Goal: Task Accomplishment & Management: Use online tool/utility

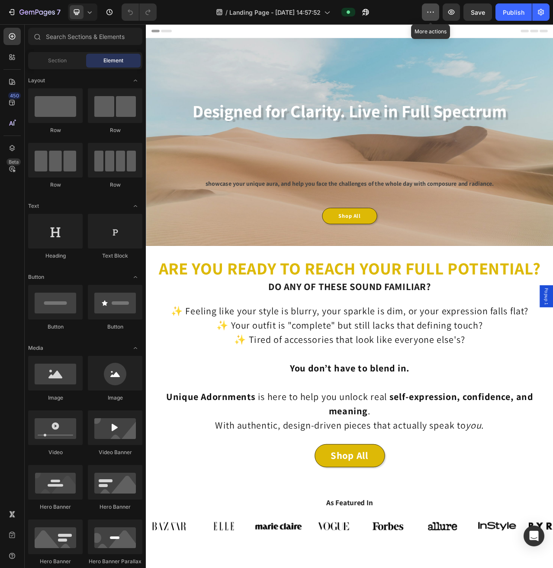
click at [426, 13] on button "button" at bounding box center [430, 11] width 17 height 17
click at [411, 12] on div "/ Landing Page - Sep 7, 14:57:52" at bounding box center [293, 11] width 258 height 17
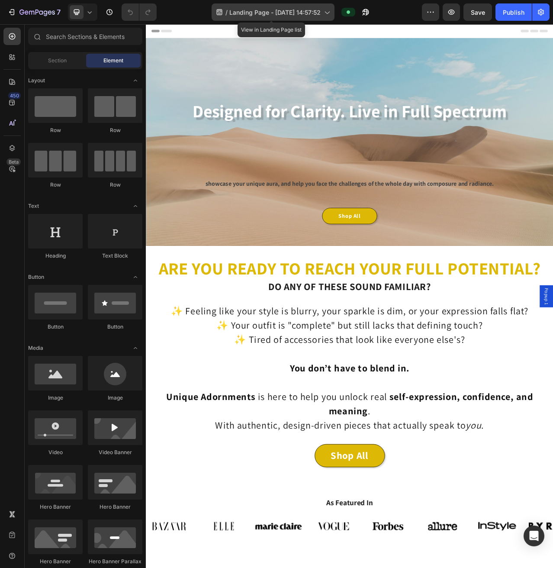
click at [256, 10] on span "Landing Page - [DATE] 14:57:52" at bounding box center [274, 12] width 91 height 9
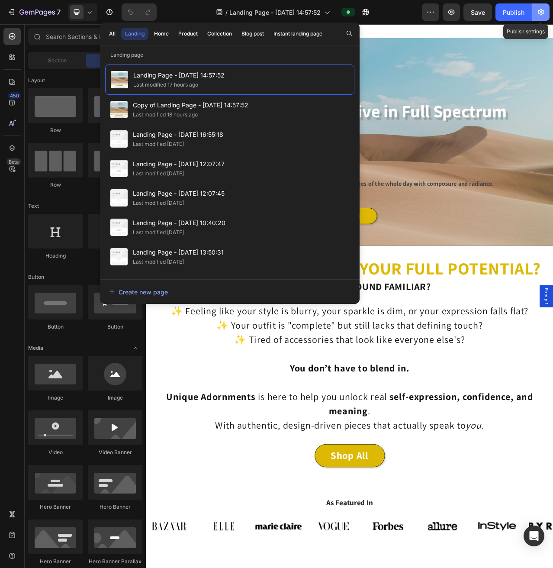
click at [543, 9] on icon "button" at bounding box center [541, 12] width 9 height 9
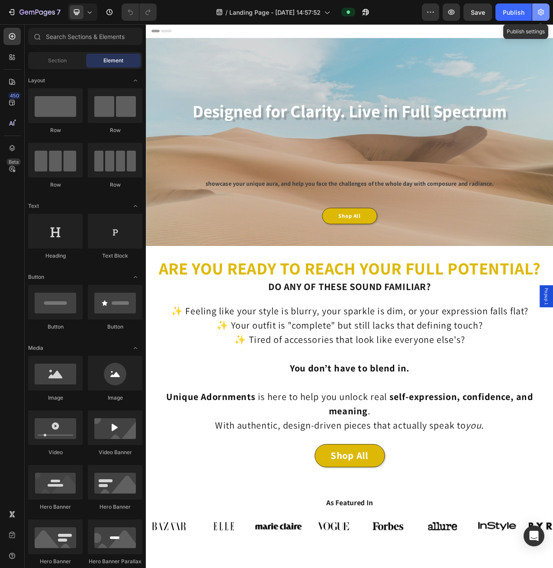
click at [544, 13] on icon "button" at bounding box center [541, 12] width 6 height 6
click at [542, 13] on icon "button" at bounding box center [541, 12] width 9 height 9
click at [541, 13] on icon "button" at bounding box center [541, 12] width 9 height 9
click at [541, 12] on icon "button" at bounding box center [541, 12] width 9 height 9
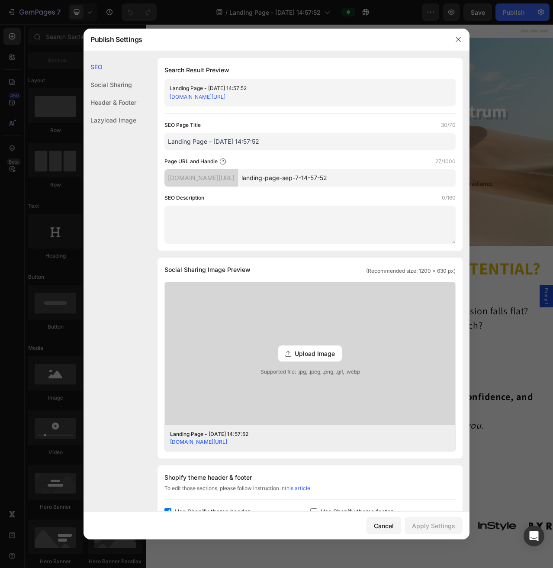
click at [115, 82] on div "Social Sharing" at bounding box center [110, 85] width 53 height 18
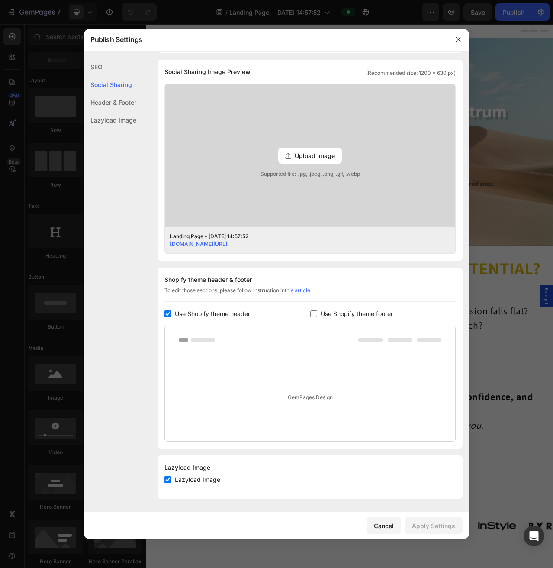
click at [108, 98] on div "Header & Footer" at bounding box center [110, 102] width 53 height 18
drag, startPoint x: 398, startPoint y: 16, endPoint x: 457, endPoint y: 36, distance: 62.4
click at [457, 36] on button "button" at bounding box center [458, 39] width 14 height 14
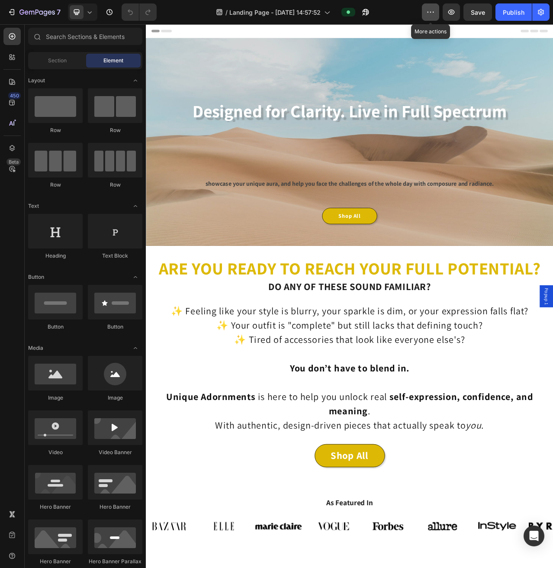
click at [432, 15] on icon "button" at bounding box center [430, 12] width 9 height 9
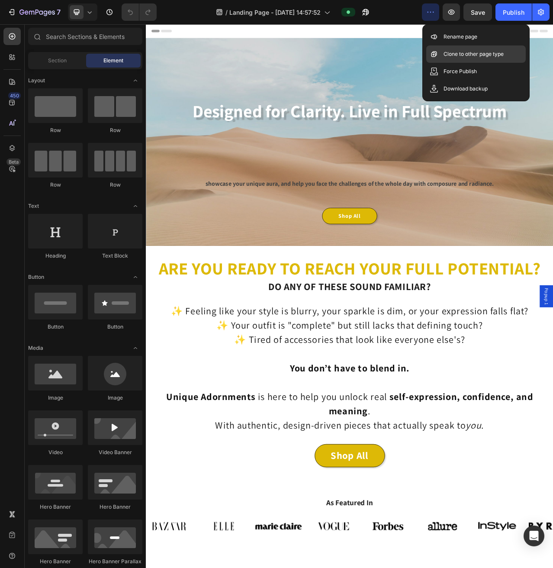
click at [458, 57] on p "Clone to other page type" at bounding box center [474, 54] width 60 height 9
click at [449, 54] on p "Clone to other page type" at bounding box center [474, 54] width 60 height 9
click at [448, 54] on p "Clone to other page type" at bounding box center [474, 54] width 60 height 9
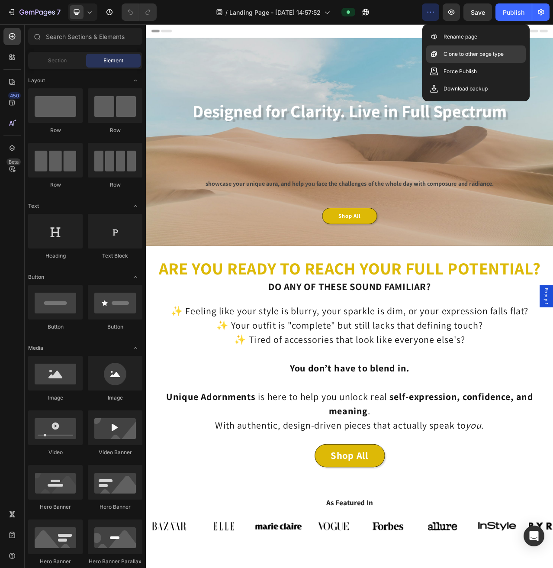
click at [448, 53] on p "Clone to other page type" at bounding box center [474, 54] width 60 height 9
click at [449, 53] on p "Clone to other page type" at bounding box center [474, 54] width 60 height 9
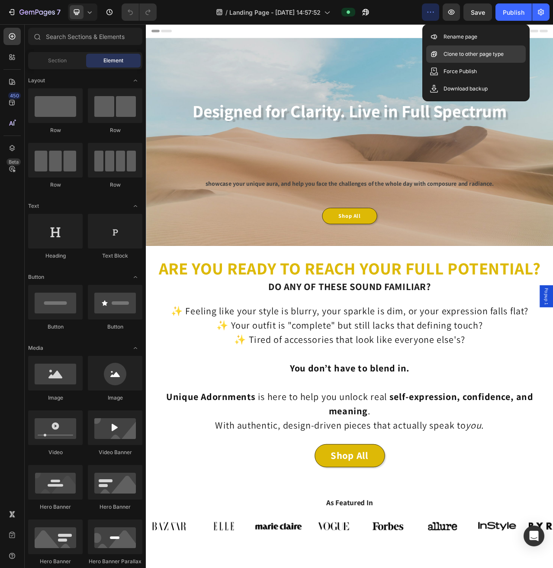
click at [449, 53] on p "Clone to other page type" at bounding box center [474, 54] width 60 height 9
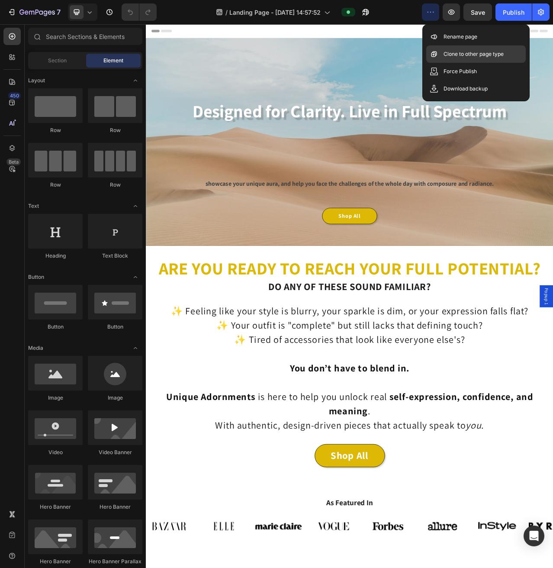
click at [449, 53] on p "Clone to other page type" at bounding box center [474, 54] width 60 height 9
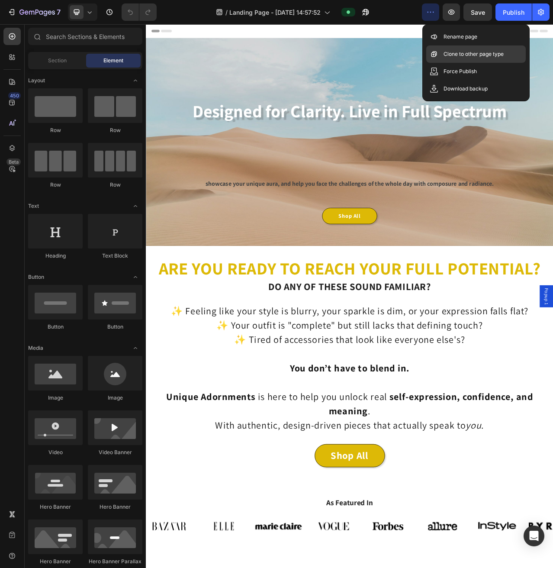
click at [448, 53] on p "Clone to other page type" at bounding box center [474, 54] width 60 height 9
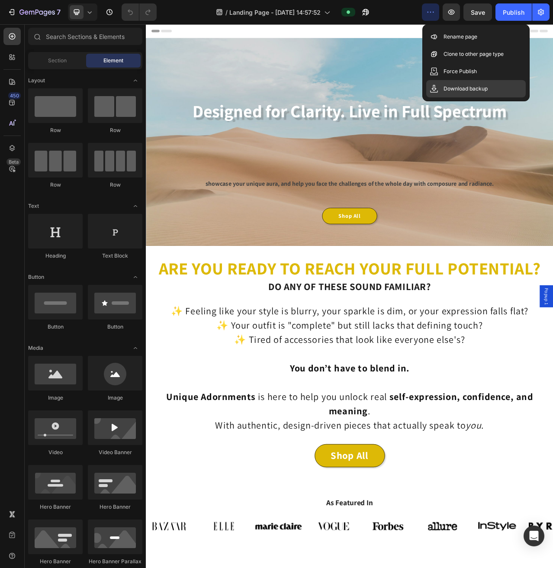
click at [467, 88] on p "Download backup" at bounding box center [466, 88] width 44 height 9
click at [433, 31] on div "Header" at bounding box center [406, 32] width 506 height 17
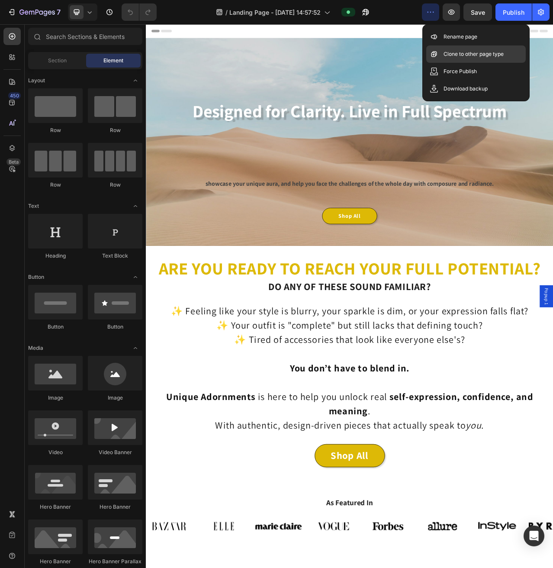
click at [459, 52] on p "Clone to other page type" at bounding box center [474, 54] width 60 height 9
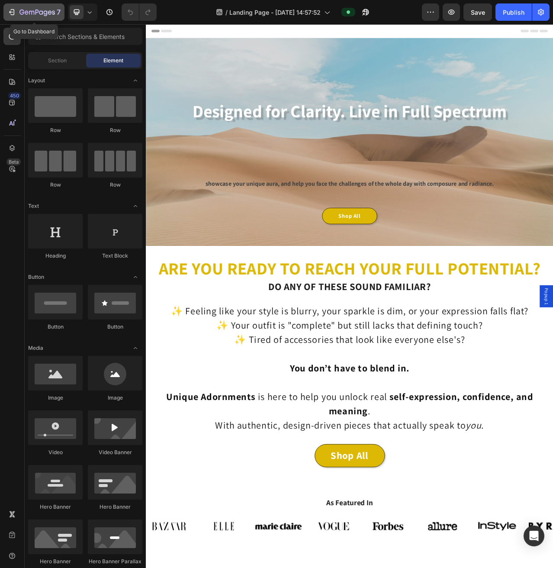
click at [42, 16] on icon "button" at bounding box center [36, 12] width 35 height 7
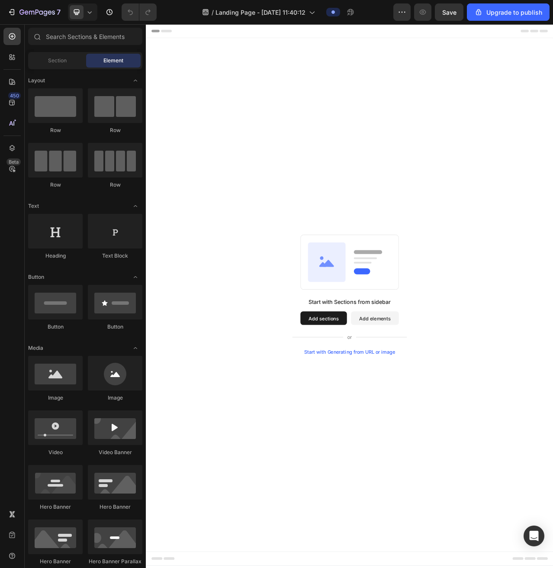
click at [407, 145] on div "Start with Sections from sidebar Add sections Add elements Start with Generatin…" at bounding box center [405, 369] width 519 height 654
click at [339, 149] on div "Start with Sections from sidebar Add sections Add elements Start with Generatin…" at bounding box center [405, 369] width 519 height 654
drag, startPoint x: 344, startPoint y: 153, endPoint x: 506, endPoint y: 99, distance: 170.7
click at [506, 99] on div "Start with Sections from sidebar Add sections Add elements Start with Generatin…" at bounding box center [405, 369] width 519 height 654
click at [490, 8] on div "Upgrade to publish" at bounding box center [508, 12] width 68 height 9
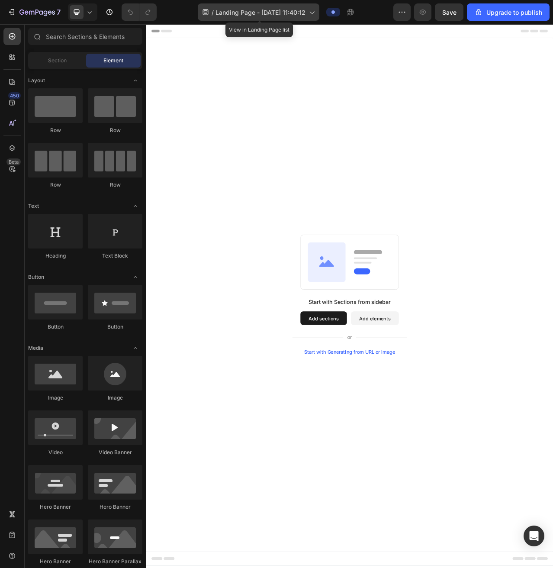
click at [281, 13] on span "Landing Page - [DATE] 11:40:12" at bounding box center [261, 12] width 90 height 9
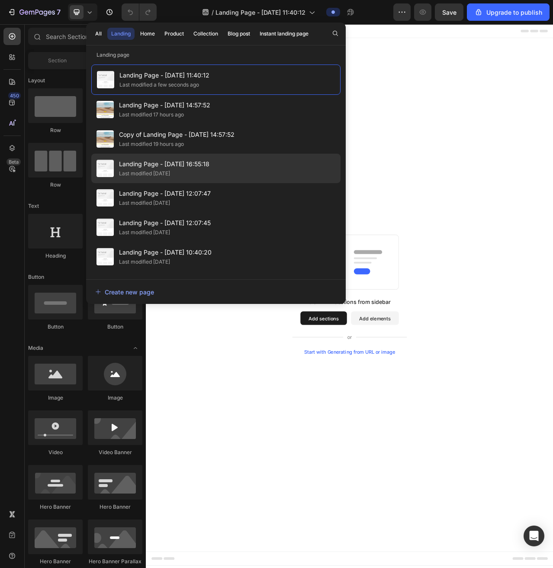
click at [203, 163] on span "Landing Page - Sep 15, 16:55:18" at bounding box center [164, 164] width 90 height 10
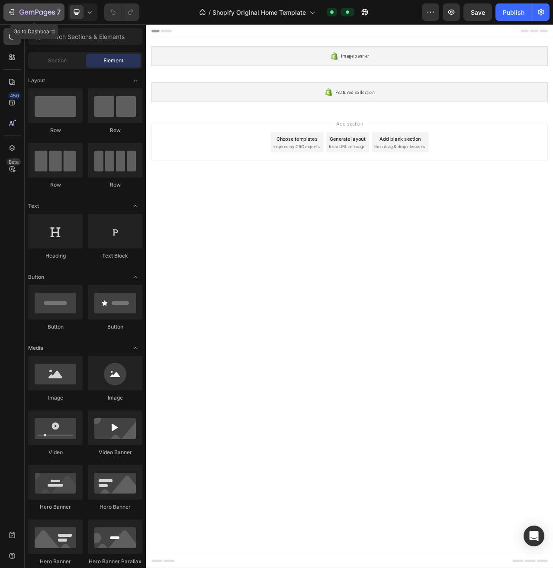
click at [24, 14] on icon "button" at bounding box center [36, 12] width 35 height 7
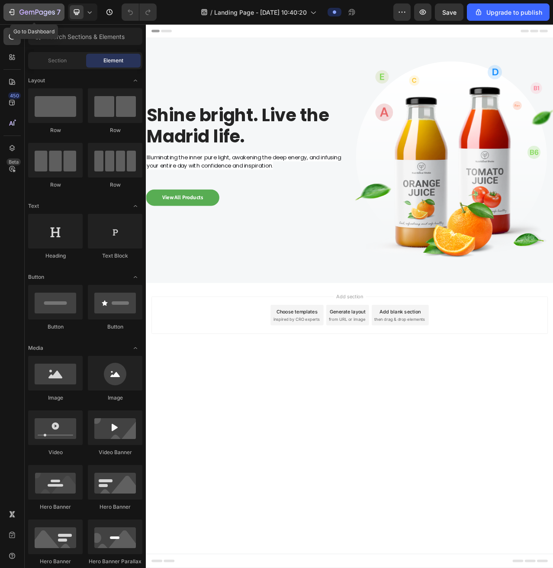
click at [16, 17] on button "7" at bounding box center [33, 11] width 61 height 17
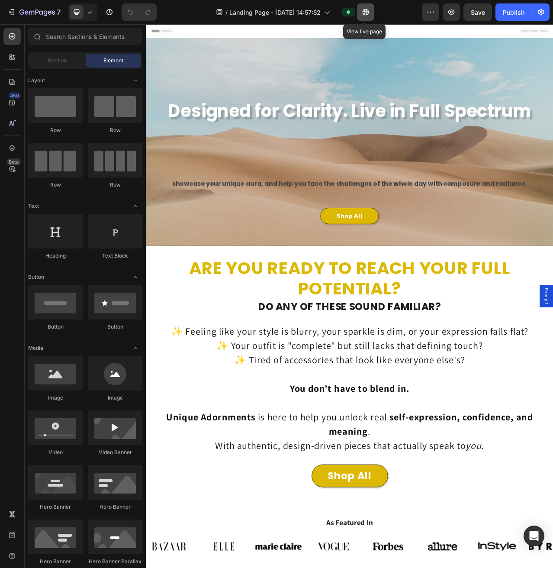
click at [361, 5] on button "button" at bounding box center [365, 11] width 17 height 17
click at [26, 12] on icon "button" at bounding box center [27, 12] width 4 height 4
click at [364, 16] on icon "button" at bounding box center [365, 12] width 9 height 9
